Goal: Transaction & Acquisition: Book appointment/travel/reservation

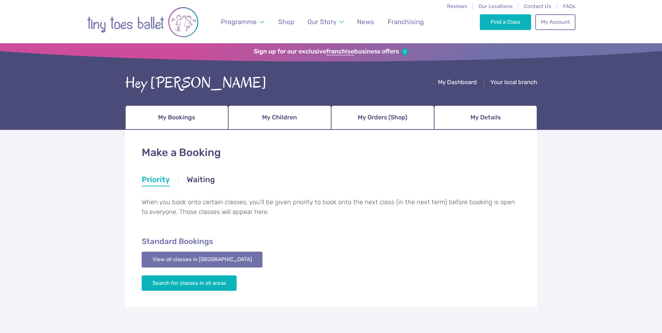
click at [175, 257] on link "View all classes in Suffolk" at bounding box center [202, 259] width 121 height 15
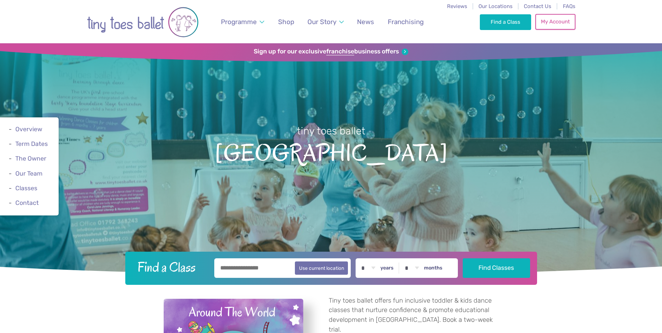
click at [543, 24] on link "My Account" at bounding box center [555, 21] width 40 height 15
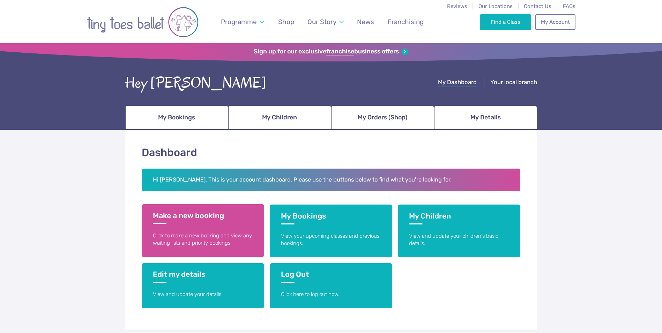
click at [204, 232] on p "Click to make a new booking and view any waiting lists and priority bookings." at bounding box center [203, 239] width 100 height 15
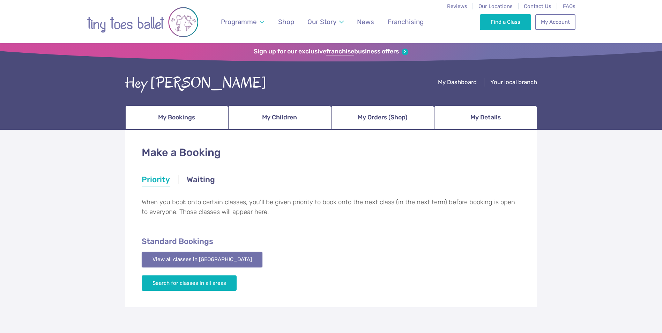
click at [163, 260] on link "View all classes in [GEOGRAPHIC_DATA]" at bounding box center [202, 259] width 121 height 15
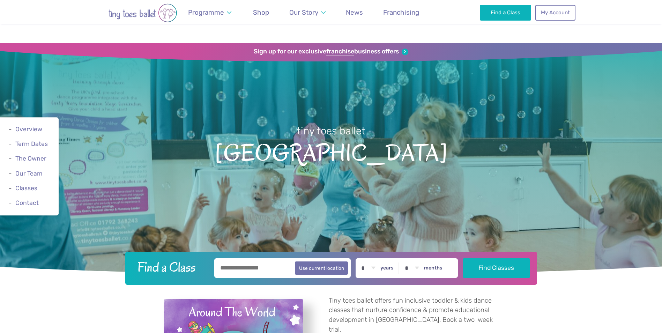
scroll to position [1022, 0]
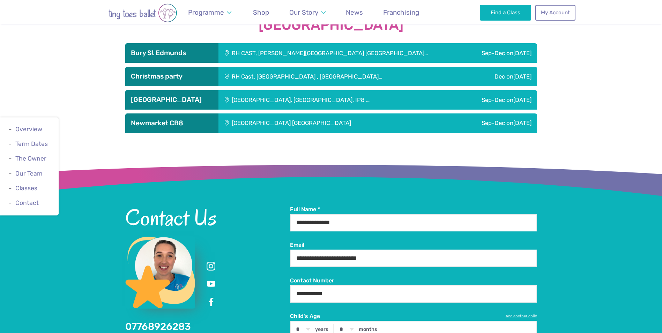
click at [170, 123] on h3 "Newmarket CB8" at bounding box center [172, 123] width 82 height 8
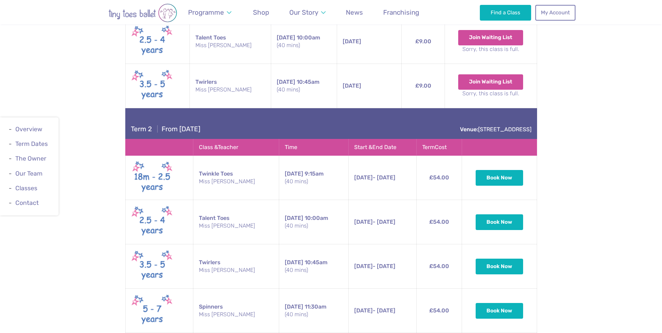
scroll to position [1231, 0]
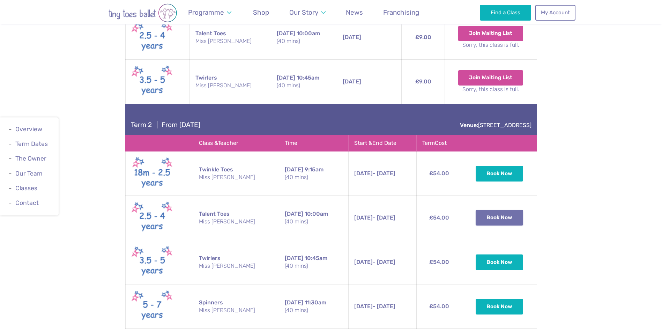
click at [490, 216] on button "Book Now" at bounding box center [499, 217] width 47 height 15
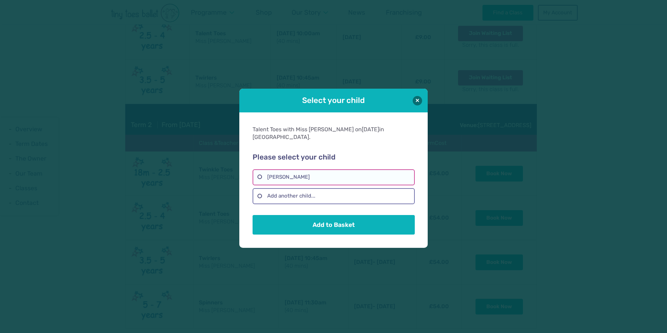
click at [290, 174] on label "Polly Palmer" at bounding box center [334, 177] width 162 height 16
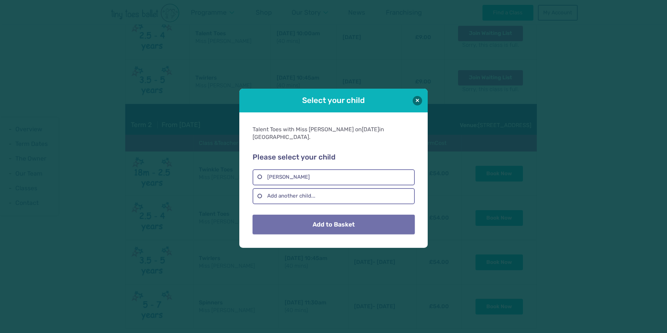
click at [300, 225] on button "Add to Basket" at bounding box center [334, 225] width 162 height 20
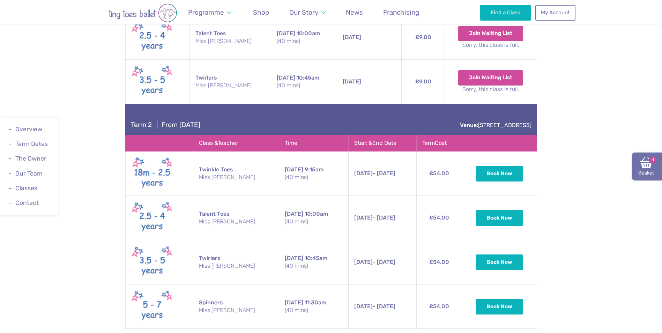
click at [654, 168] on link "Basket 1" at bounding box center [647, 167] width 30 height 28
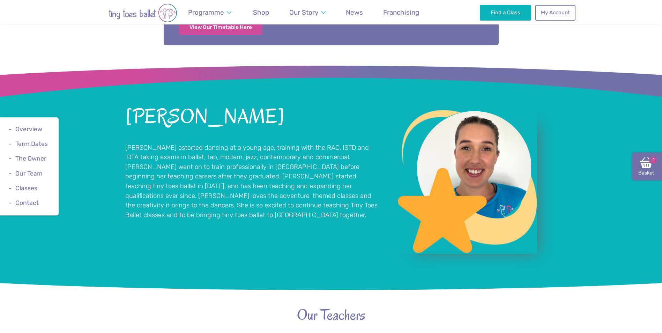
scroll to position [219, 0]
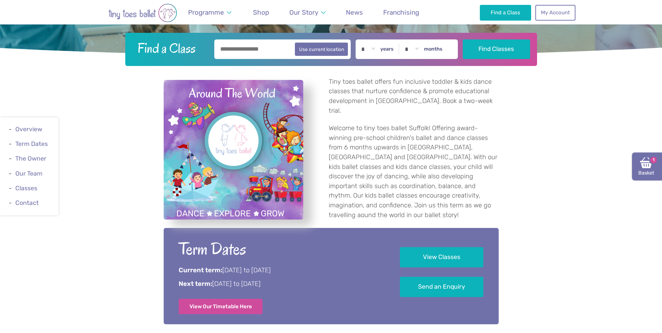
click at [646, 168] on img at bounding box center [646, 162] width 13 height 13
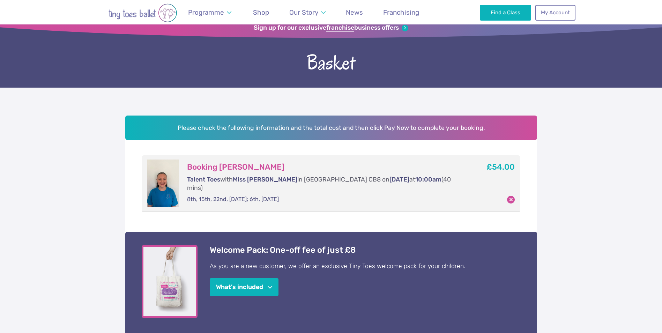
scroll to position [70, 0]
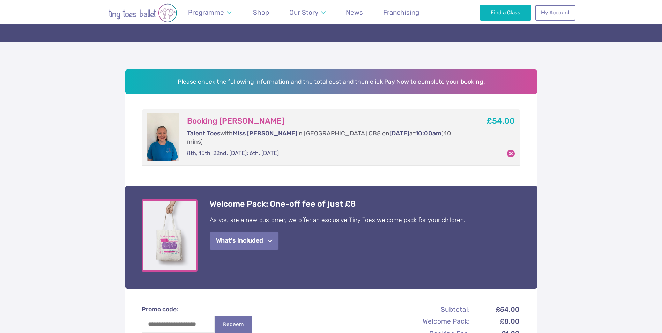
click at [251, 232] on button "What's included" at bounding box center [244, 241] width 69 height 18
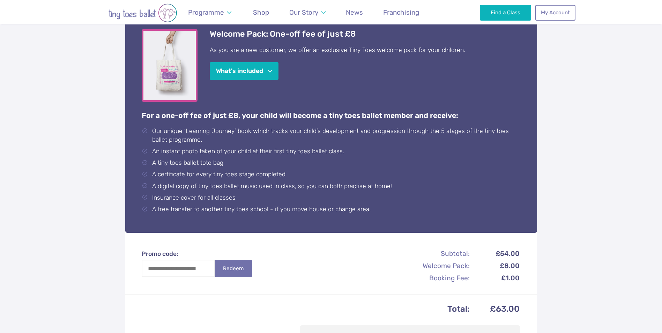
scroll to position [140, 0]
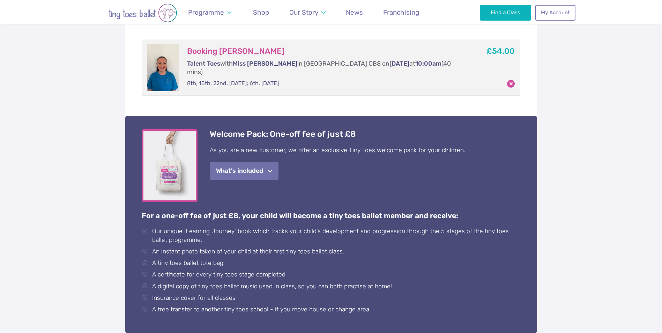
click at [245, 162] on button "What's included" at bounding box center [244, 171] width 69 height 18
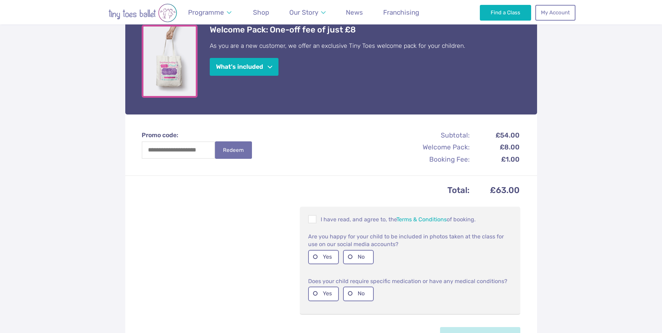
scroll to position [244, 0]
click at [268, 60] on button "What's included" at bounding box center [244, 66] width 69 height 18
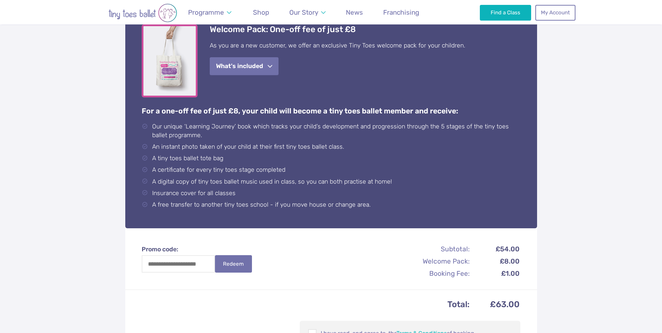
click at [268, 60] on button "What's included" at bounding box center [244, 66] width 69 height 18
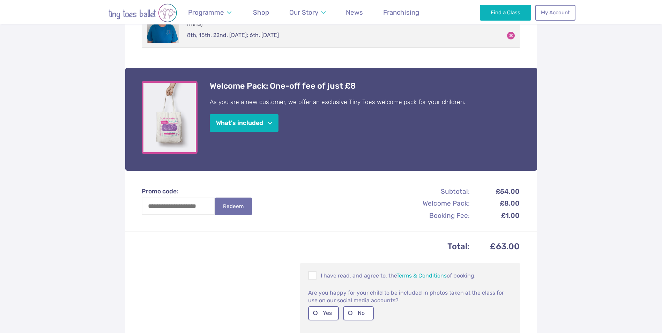
scroll to position [175, 0]
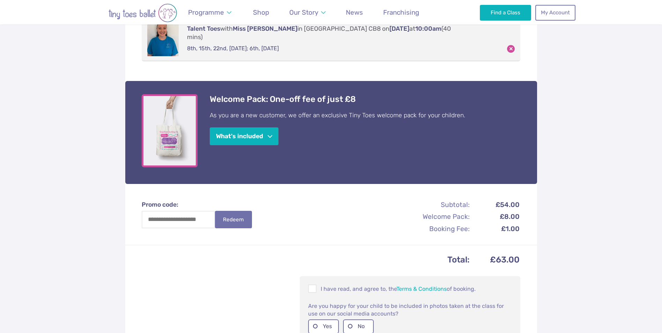
click at [509, 211] on td "£8.00" at bounding box center [495, 217] width 49 height 12
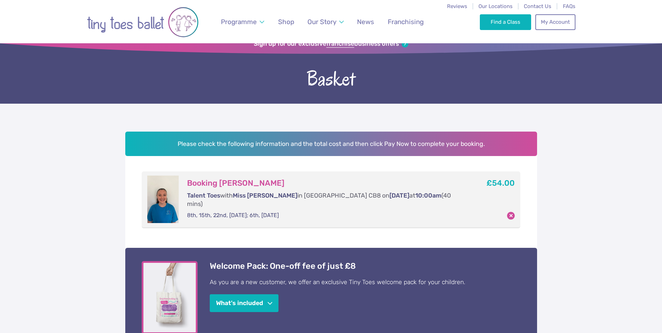
scroll to position [0, 0]
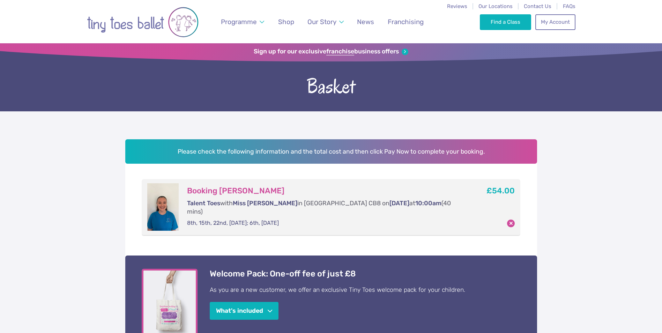
click at [417, 151] on h2 "Please check the following information and the total cost and then click Pay No…" at bounding box center [331, 151] width 412 height 24
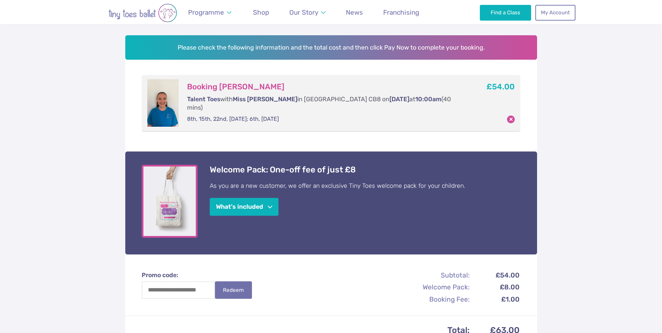
scroll to position [105, 0]
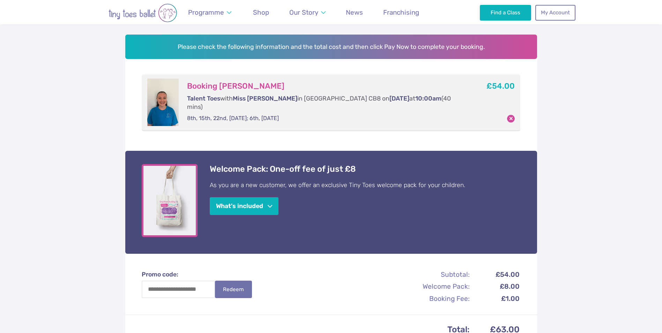
click at [257, 164] on h4 "Welcome Pack: One-off fee of just £8" at bounding box center [365, 169] width 311 height 10
click at [169, 198] on img "View full-size image" at bounding box center [170, 200] width 56 height 73
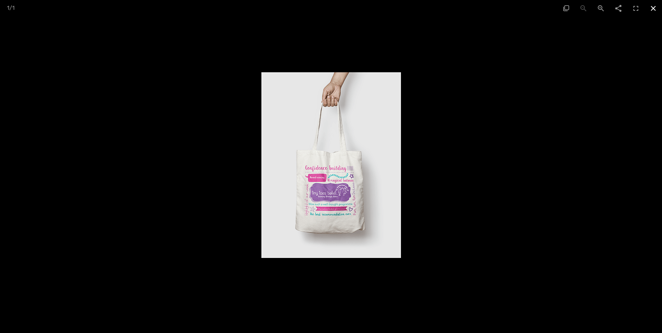
click at [654, 9] on span at bounding box center [653, 8] width 17 height 16
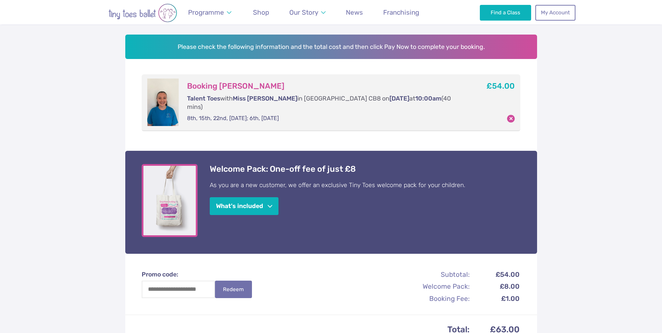
click at [252, 197] on button "What's included" at bounding box center [244, 206] width 69 height 18
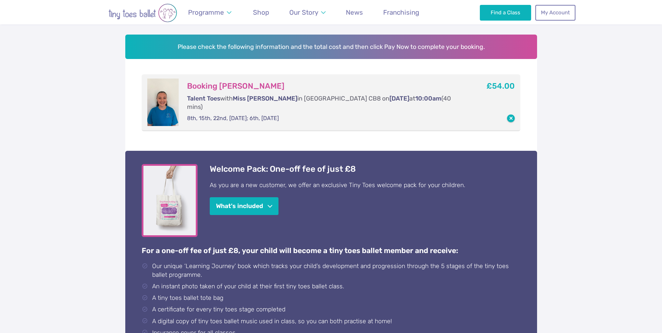
click at [513, 114] on button "button" at bounding box center [511, 118] width 8 height 8
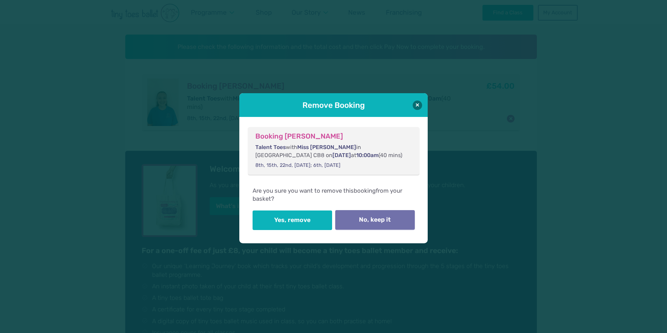
click at [365, 223] on button "No, keep it" at bounding box center [375, 220] width 80 height 20
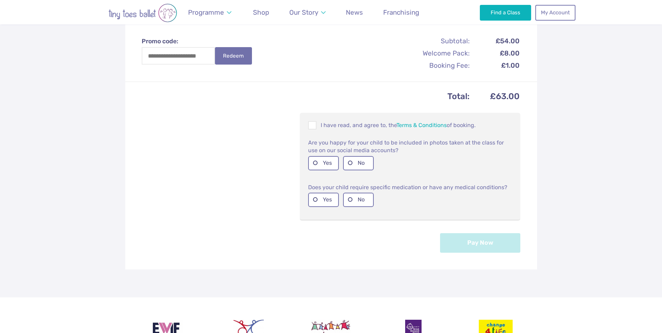
scroll to position [454, 0]
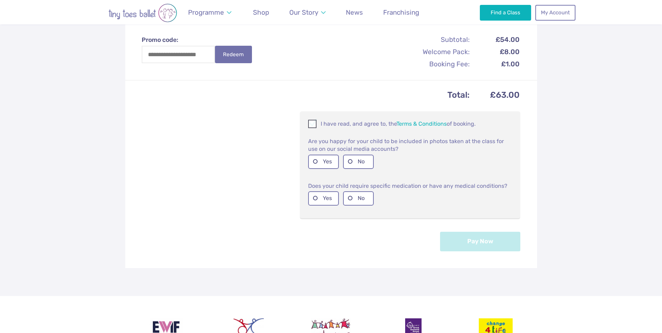
click at [316, 122] on span at bounding box center [313, 125] width 8 height 7
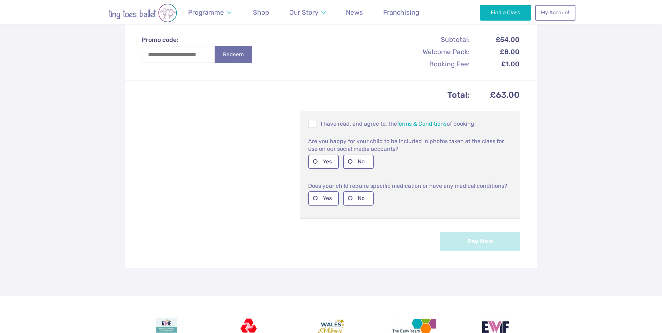
drag, startPoint x: 326, startPoint y: 152, endPoint x: 326, endPoint y: 162, distance: 10.1
click at [326, 155] on label "Yes" at bounding box center [323, 162] width 31 height 14
click at [362, 191] on label "No" at bounding box center [358, 198] width 31 height 14
click at [467, 231] on button "Pay Now" at bounding box center [480, 241] width 80 height 20
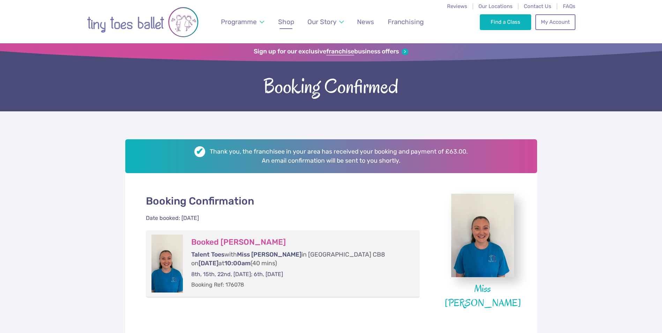
click at [287, 23] on span "Shop" at bounding box center [286, 22] width 16 height 8
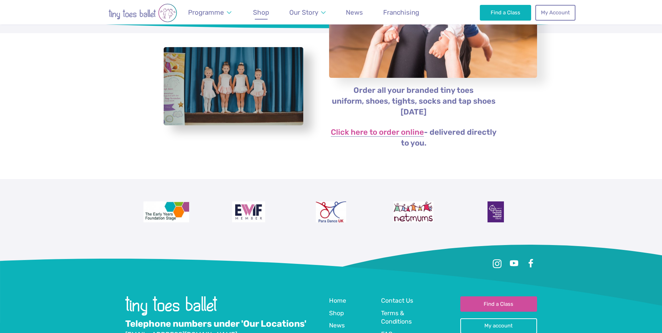
scroll to position [140, 0]
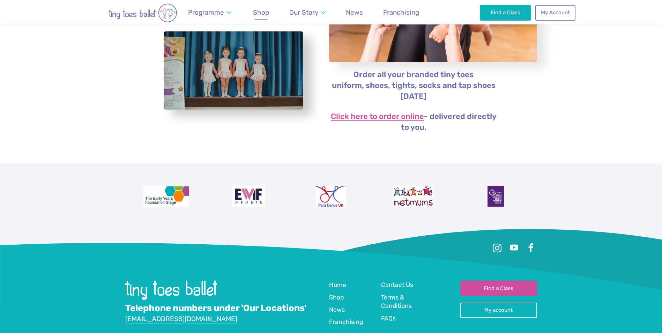
click at [382, 118] on link "Click here to order online" at bounding box center [377, 117] width 93 height 8
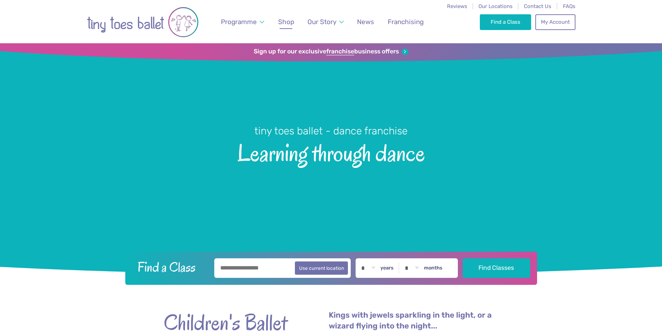
click at [285, 21] on span "Shop" at bounding box center [286, 22] width 16 height 8
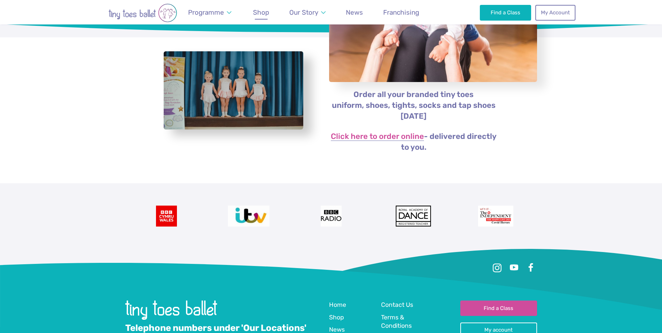
scroll to position [140, 0]
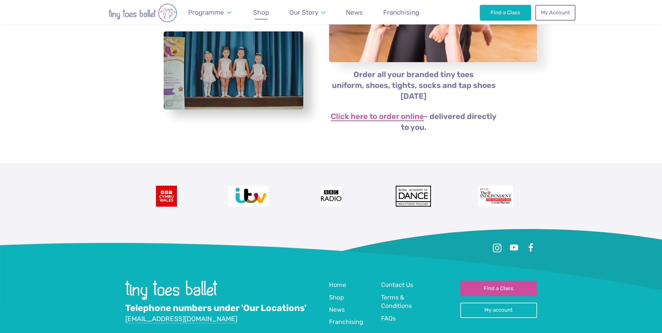
click at [387, 116] on link "Click here to order online" at bounding box center [377, 117] width 93 height 8
